Goal: Use online tool/utility: Utilize a website feature to perform a specific function

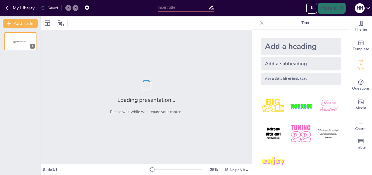
type input "Riset Pasar: Fondasi untuk Kesuksesan Bisnis Jasa Editing"
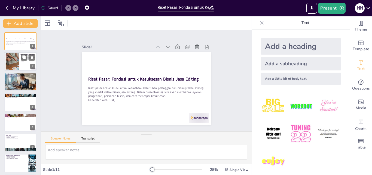
click at [11, 60] on div at bounding box center [12, 61] width 29 height 17
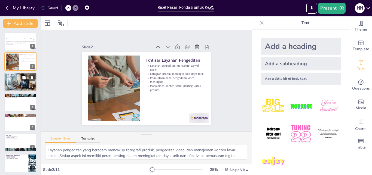
click at [17, 80] on div at bounding box center [20, 81] width 37 height 19
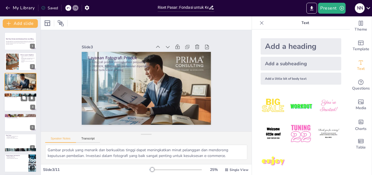
click at [20, 98] on div at bounding box center [20, 102] width 33 height 19
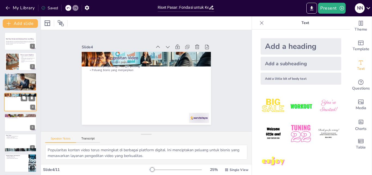
scroll to position [1, 0]
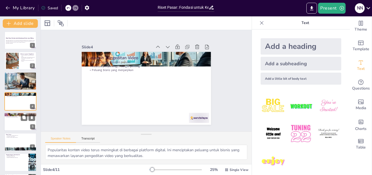
click at [20, 115] on p "Desain visual yang kreatif" at bounding box center [20, 114] width 29 height 1
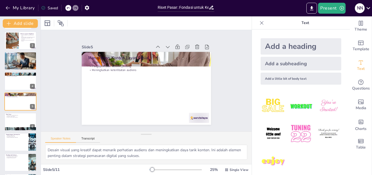
click at [259, 19] on div at bounding box center [261, 23] width 9 height 9
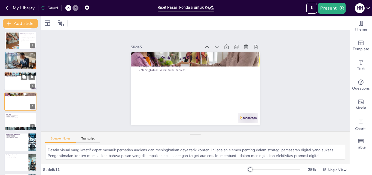
click at [18, 77] on div at bounding box center [20, 81] width 33 height 19
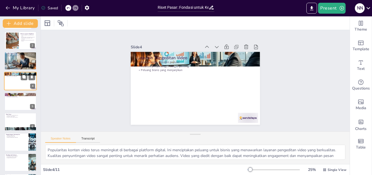
scroll to position [1, 0]
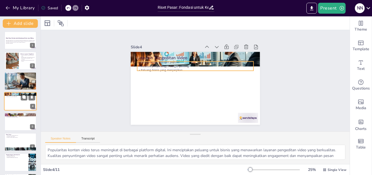
click at [13, 96] on p "Peluang bisnis yang menjanjikan" at bounding box center [20, 96] width 29 height 1
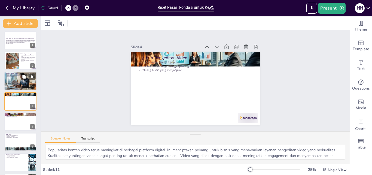
click at [16, 73] on p "Layanan Fotografi Produk" at bounding box center [20, 73] width 29 height 2
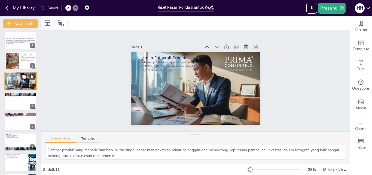
scroll to position [0, 0]
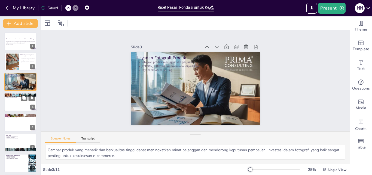
click at [16, 100] on div at bounding box center [20, 102] width 33 height 19
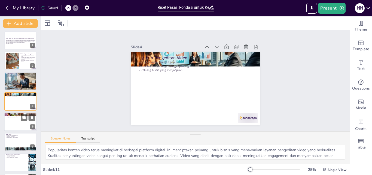
click at [18, 115] on p "Pengoptimalan konten penting" at bounding box center [20, 115] width 29 height 1
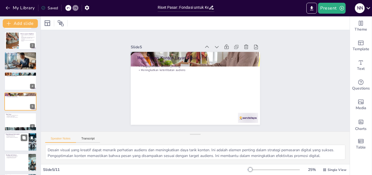
click at [15, 137] on p "Pelatihan berkelanjutan diperlukan" at bounding box center [16, 137] width 21 height 1
type textarea "Menguasai alat seperti Adobe Premiere Pro dan Photoshop adalah kunci untuk memb…"
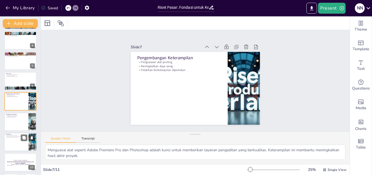
scroll to position [83, 0]
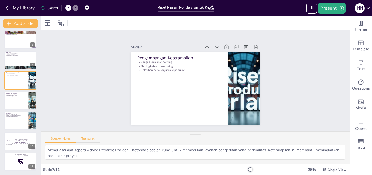
click at [83, 137] on button "Transcript" at bounding box center [88, 139] width 24 height 6
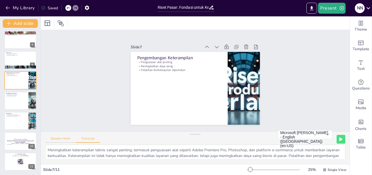
click at [68, 137] on button "Speaker Notes" at bounding box center [60, 139] width 31 height 6
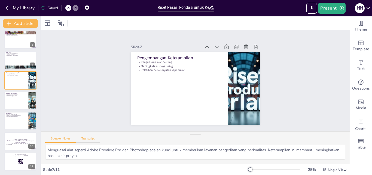
click at [87, 139] on button "Transcript" at bounding box center [88, 139] width 24 height 6
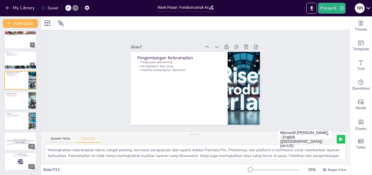
click at [337, 137] on button at bounding box center [341, 139] width 8 height 8
click at [329, 138] on button at bounding box center [330, 139] width 8 height 8
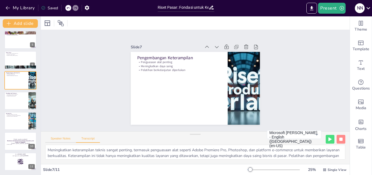
click at [66, 138] on button "Speaker Notes" at bounding box center [60, 139] width 31 height 6
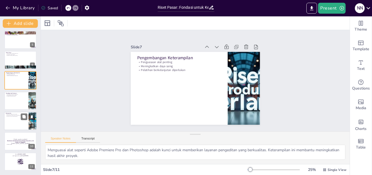
click at [8, 115] on p "Pengembangan keterampilan berkelanjutan" at bounding box center [16, 115] width 21 height 1
type textarea "Riset pasar adalah langkah awal yang penting untuk memahami kebutuhan dan prefe…"
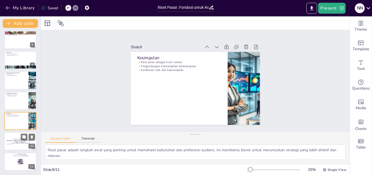
click at [5, 144] on div at bounding box center [20, 141] width 33 height 19
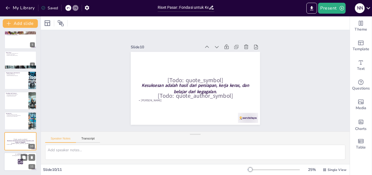
click at [12, 159] on div at bounding box center [20, 161] width 33 height 19
